Goal: Find contact information: Find contact information

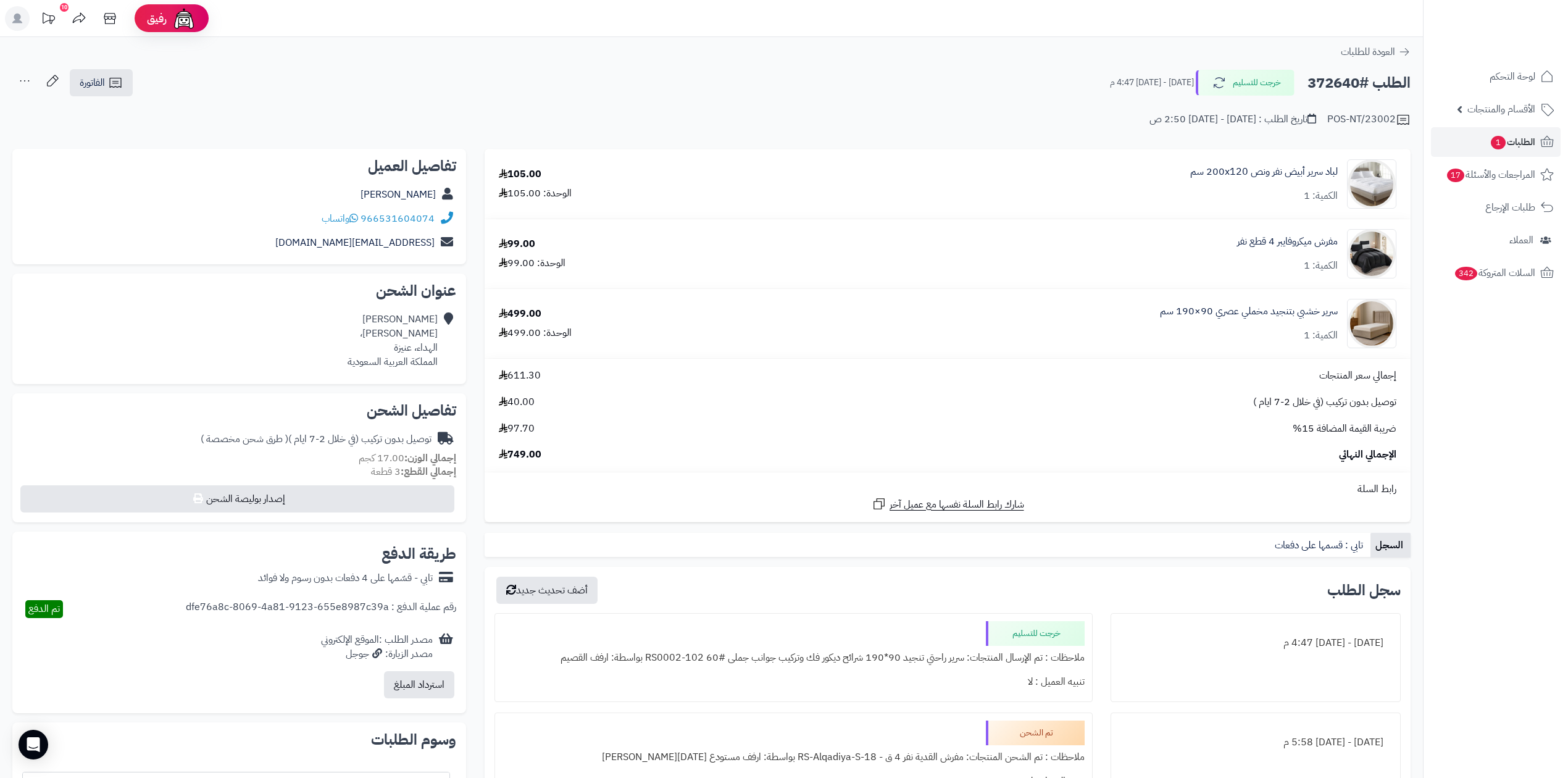
click at [1503, 139] on span "1" at bounding box center [1498, 142] width 16 height 15
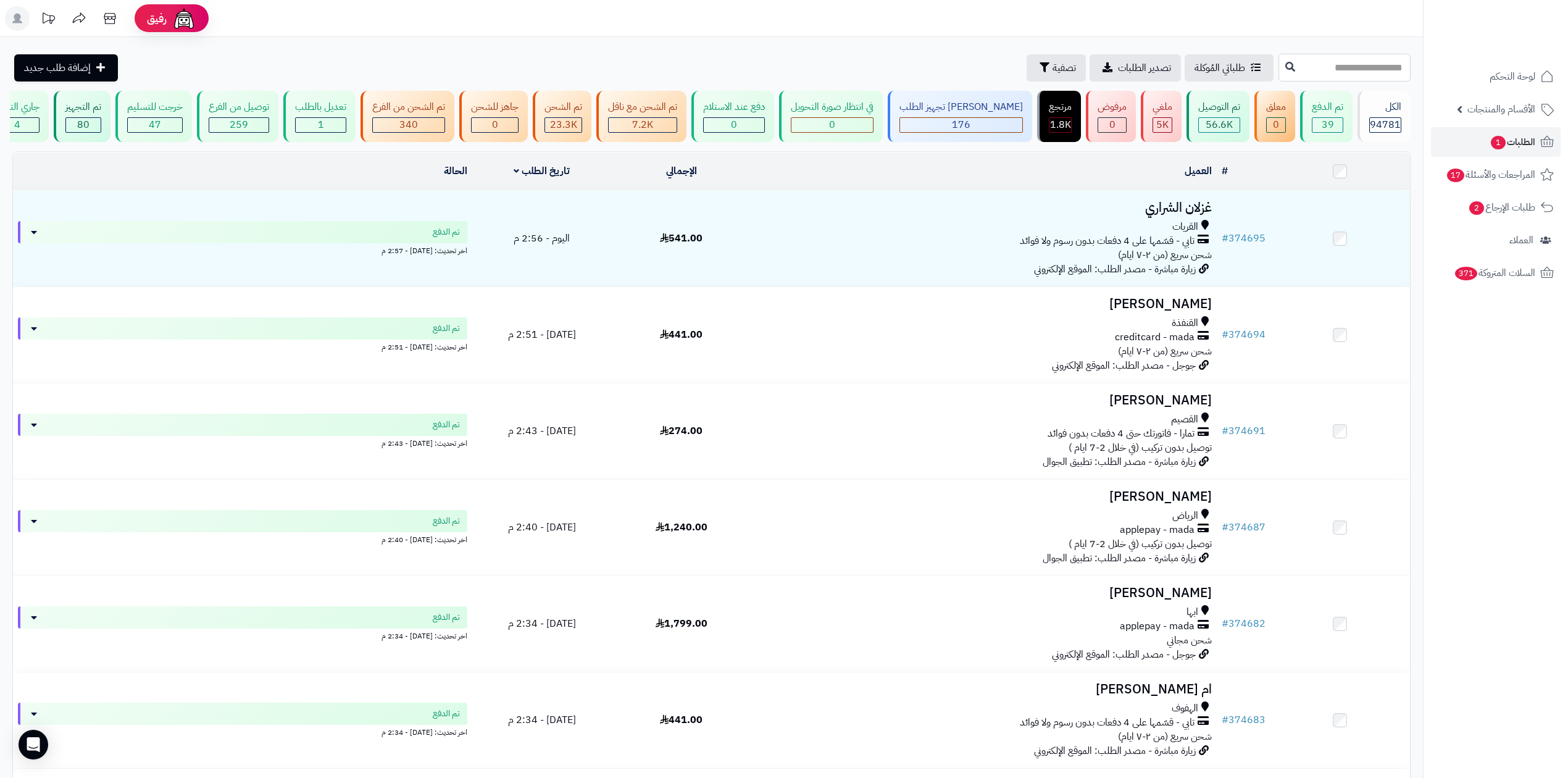
click at [1279, 70] on input "text" at bounding box center [1345, 68] width 132 height 28
paste input "******"
type input "******"
click at [1286, 62] on icon at bounding box center [1291, 66] width 10 height 10
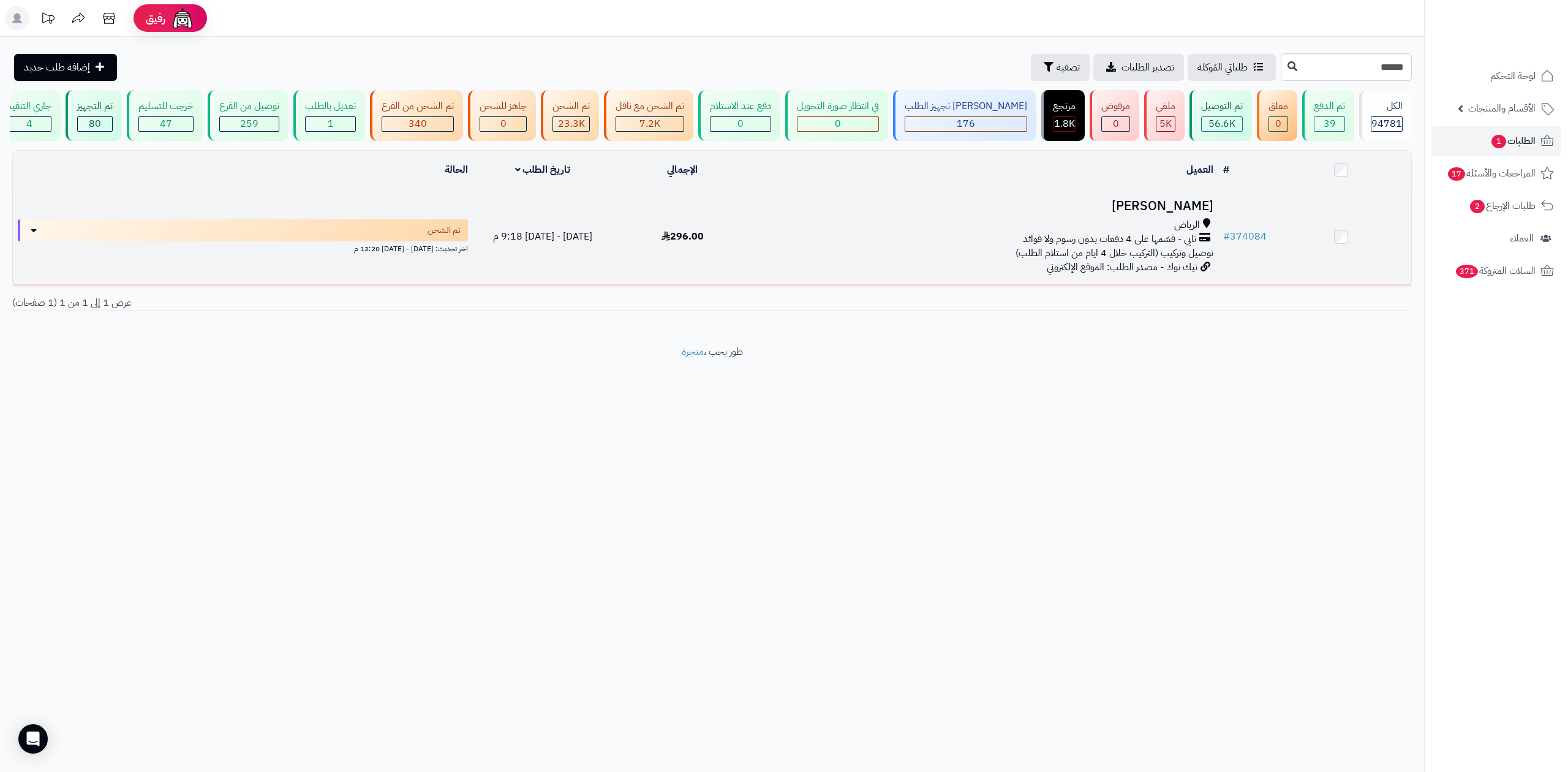
click at [1257, 227] on td "# 374084" at bounding box center [1245, 237] width 53 height 95
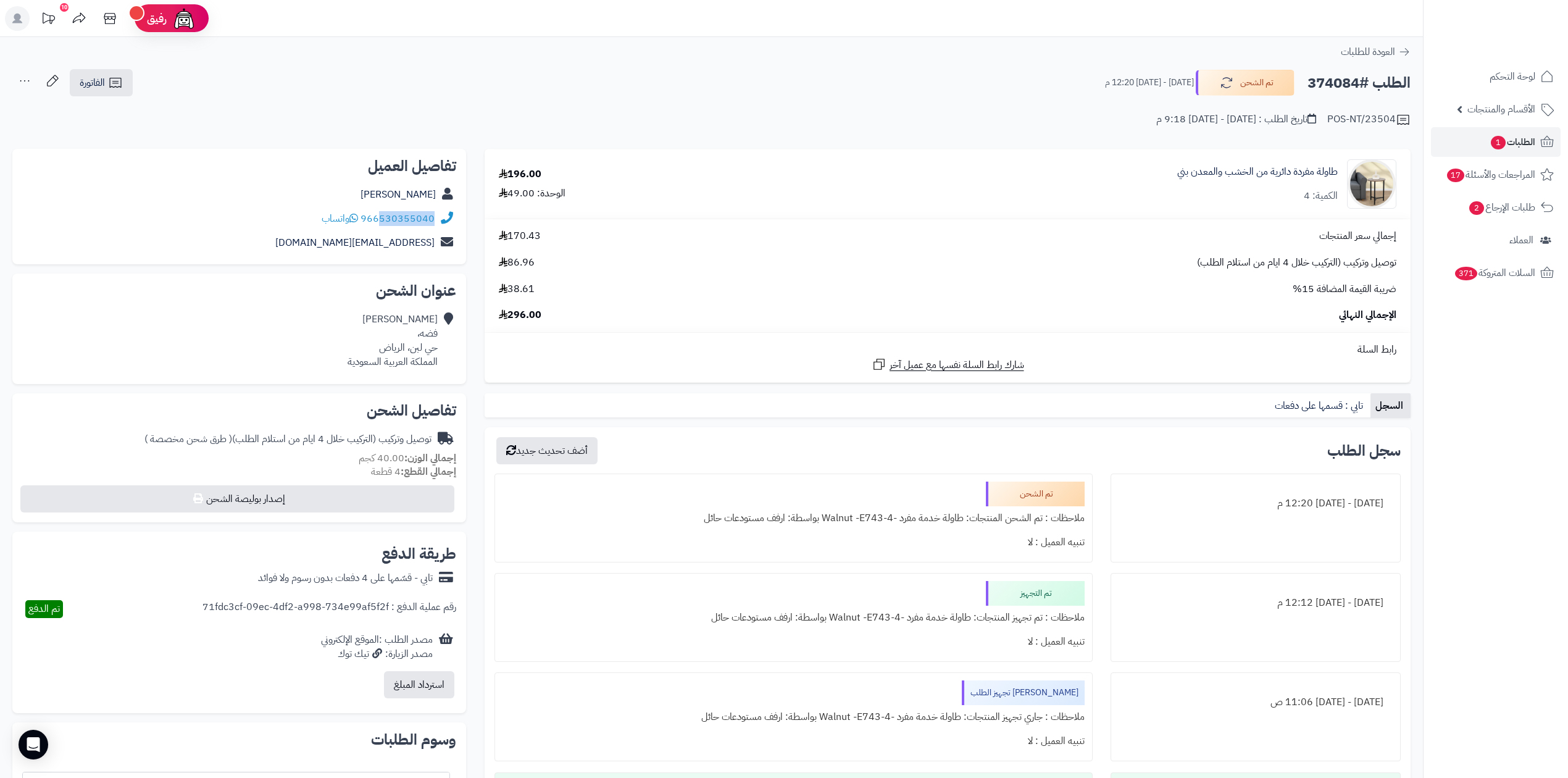
drag, startPoint x: 384, startPoint y: 230, endPoint x: 433, endPoint y: 218, distance: 50.4
click at [433, 218] on div "966530355040 واتساب" at bounding box center [239, 219] width 434 height 24
copy link "530355040"
click at [1361, 81] on h2 "الطلب #374084" at bounding box center [1360, 83] width 103 height 25
click at [1354, 82] on h2 "الطلب #374084" at bounding box center [1360, 83] width 103 height 25
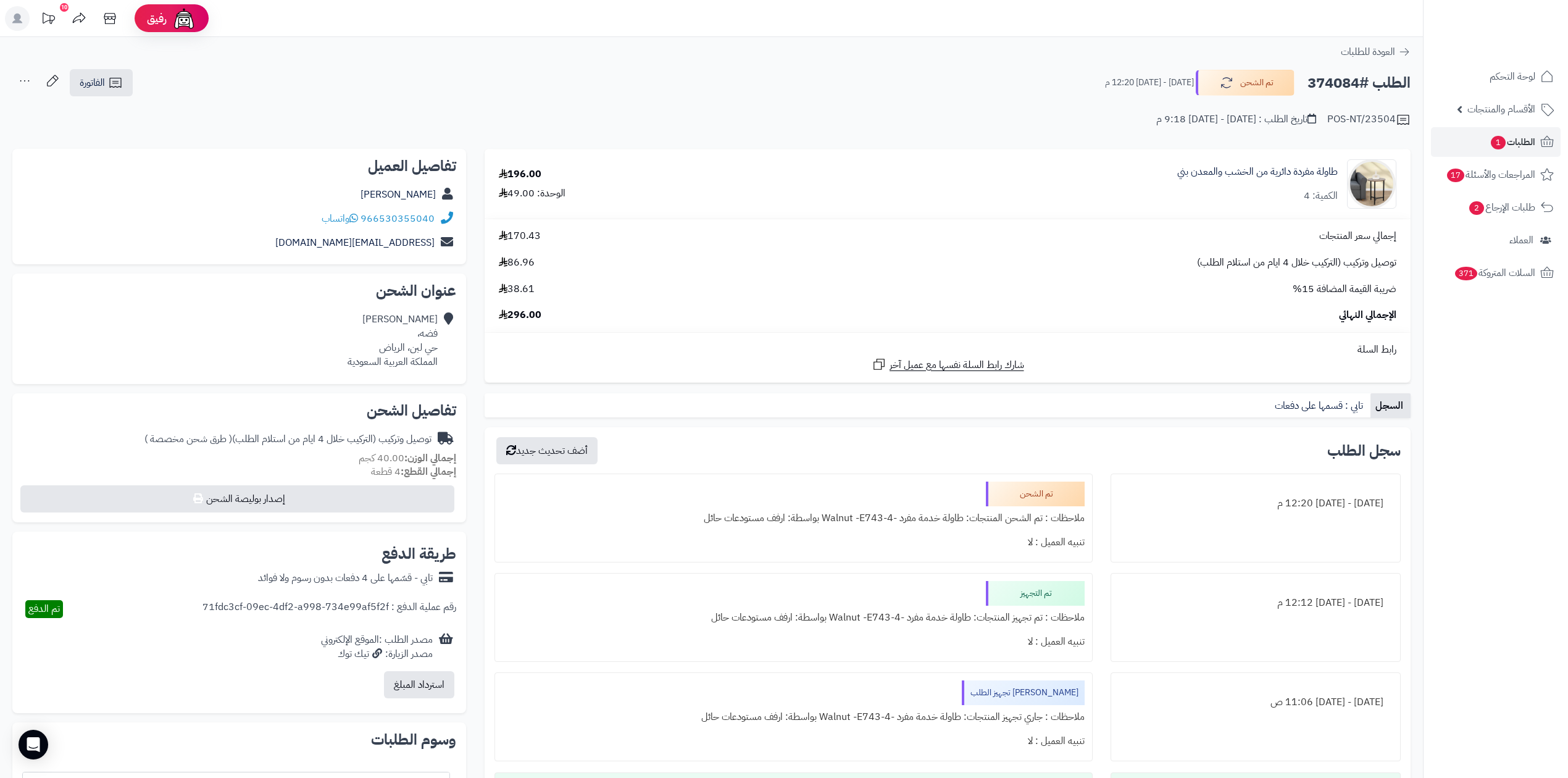
click at [1354, 82] on h2 "الطلب #374084" at bounding box center [1360, 83] width 103 height 25
drag, startPoint x: 1354, startPoint y: 82, endPoint x: 1350, endPoint y: 87, distance: 6.4
copy h2 "374084"
